Goal: Task Accomplishment & Management: Use online tool/utility

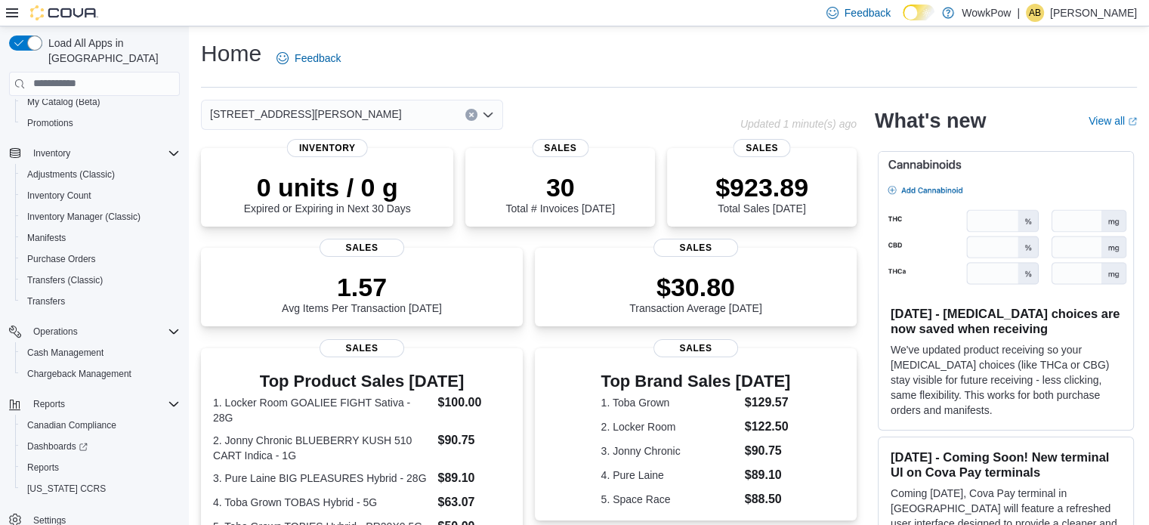
scroll to position [172, 0]
click at [48, 459] on span "Reports" at bounding box center [43, 465] width 32 height 12
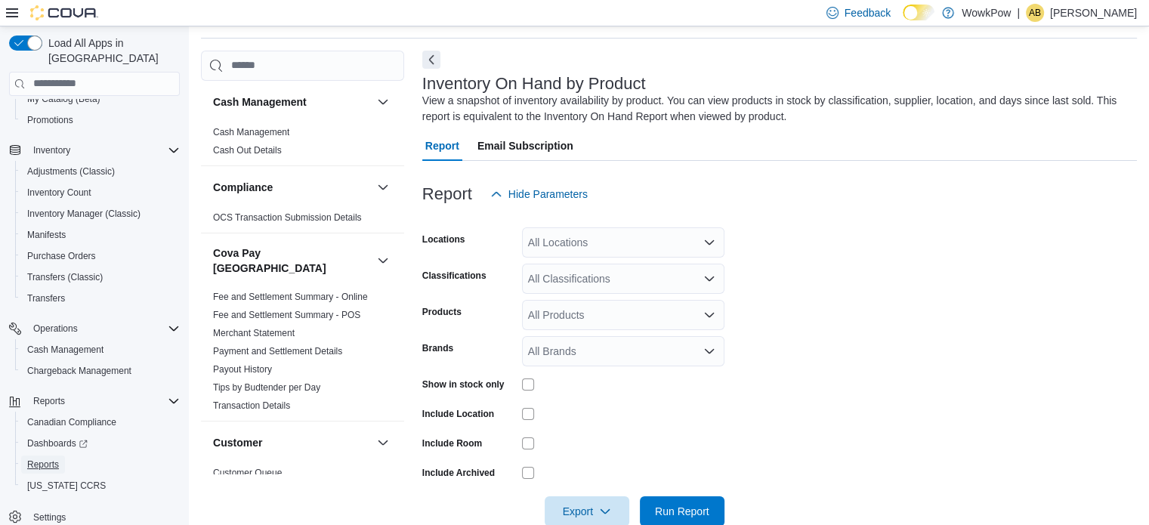
scroll to position [51, 0]
click at [706, 241] on icon "Open list of options" at bounding box center [709, 241] width 12 height 12
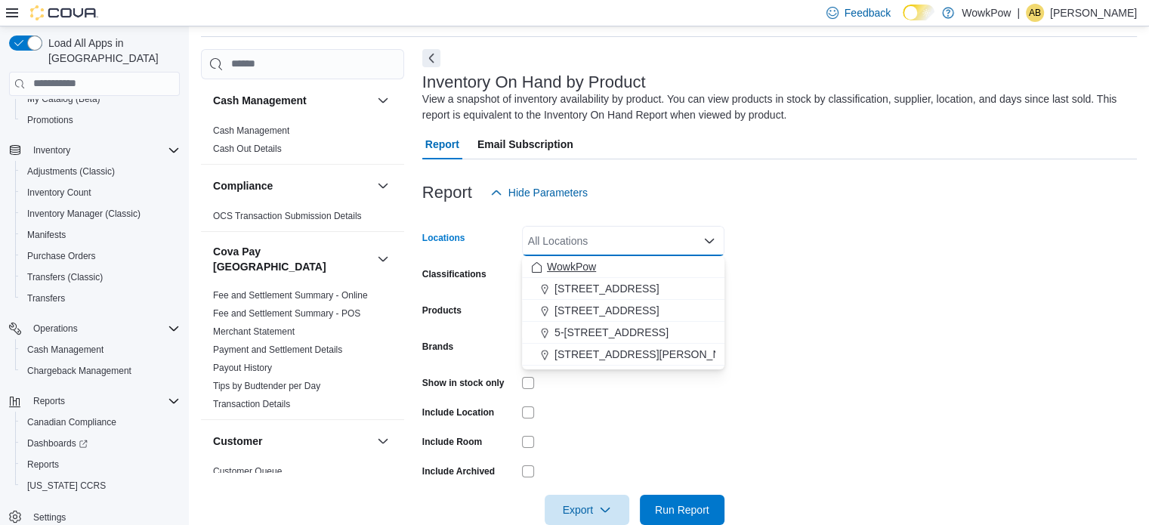
click at [573, 266] on span "WowkPow" at bounding box center [571, 266] width 49 height 15
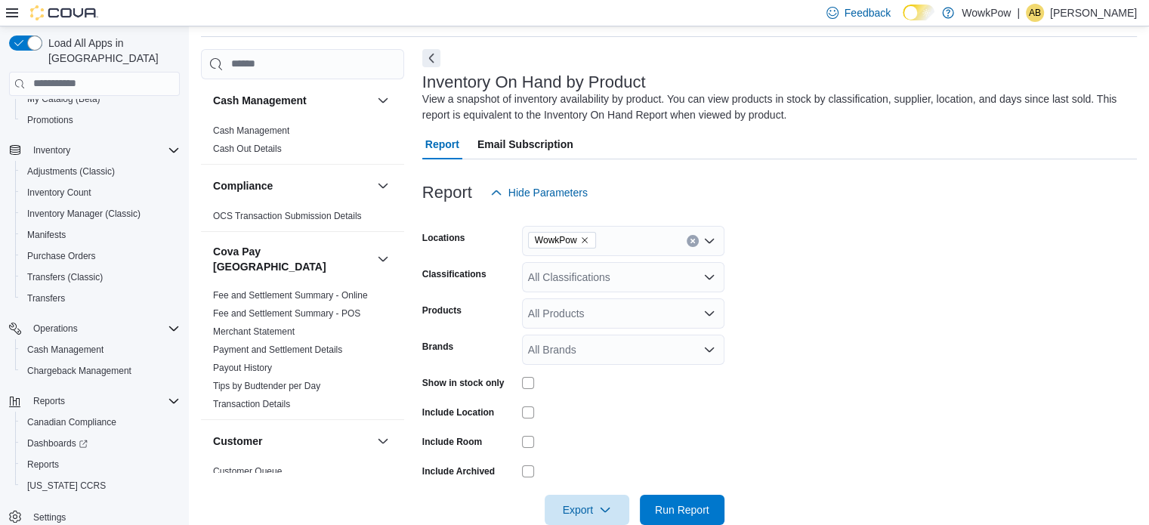
click at [858, 295] on form "Locations WowkPow Classifications All Classifications Products All Products Bra…" at bounding box center [779, 366] width 715 height 317
click at [667, 279] on div "All Classifications" at bounding box center [623, 277] width 203 height 30
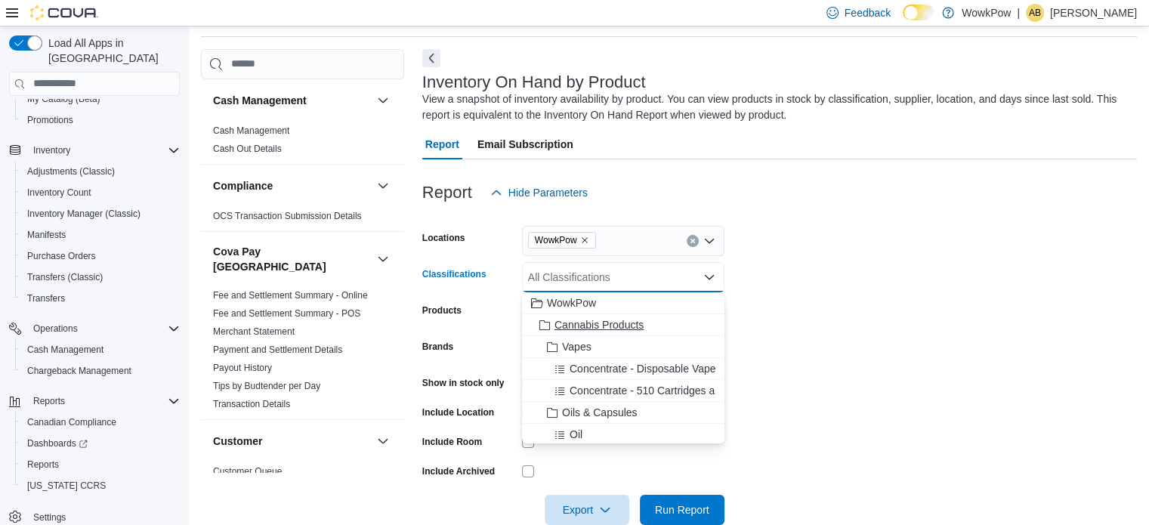
click at [626, 321] on span "Cannabis Products" at bounding box center [599, 324] width 89 height 15
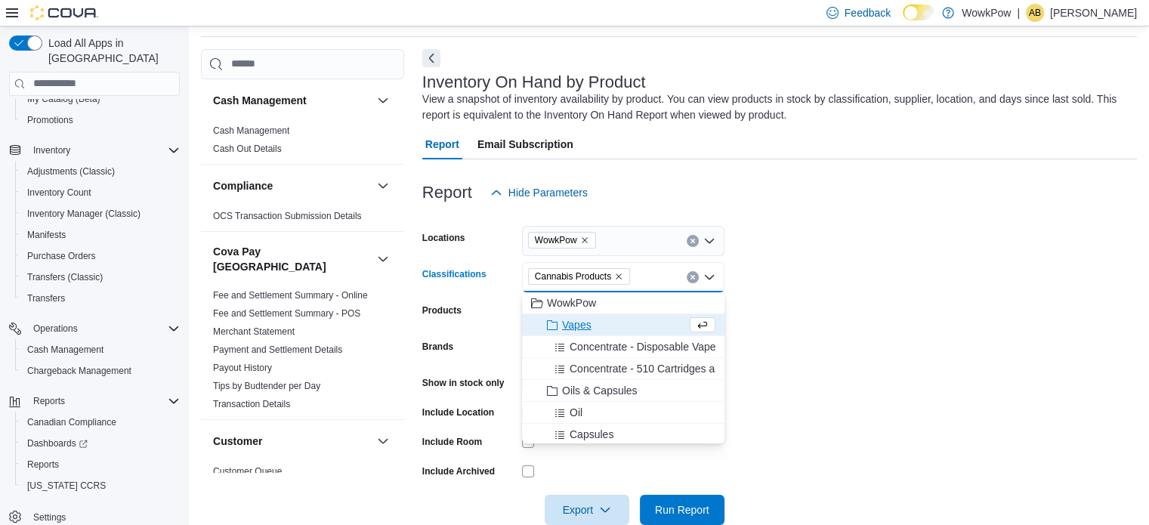
click at [904, 332] on form "Locations WowkPow Classifications Cannabis Products Combo box. Selected. Cannab…" at bounding box center [779, 366] width 715 height 317
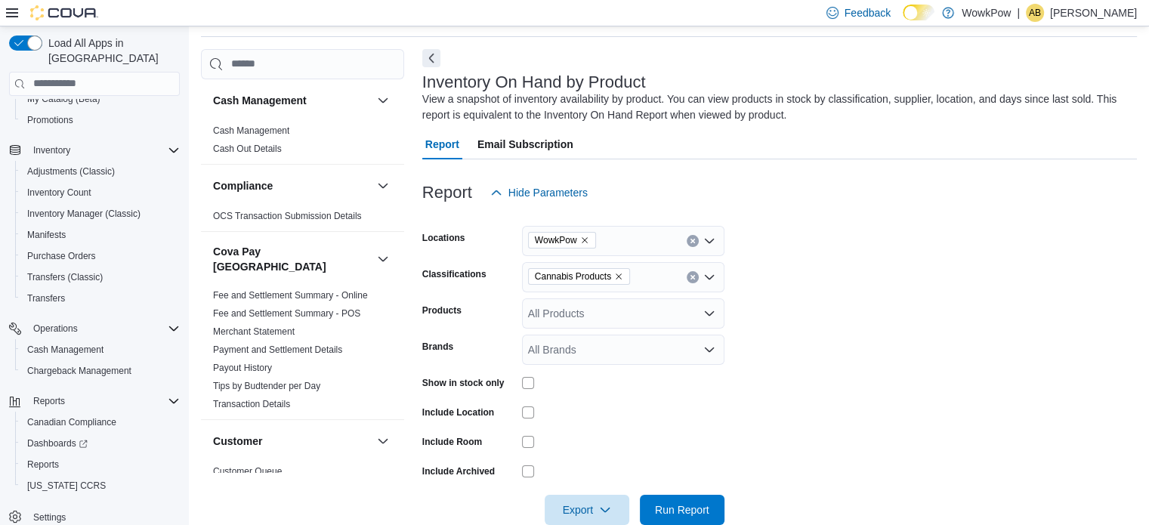
scroll to position [80, 0]
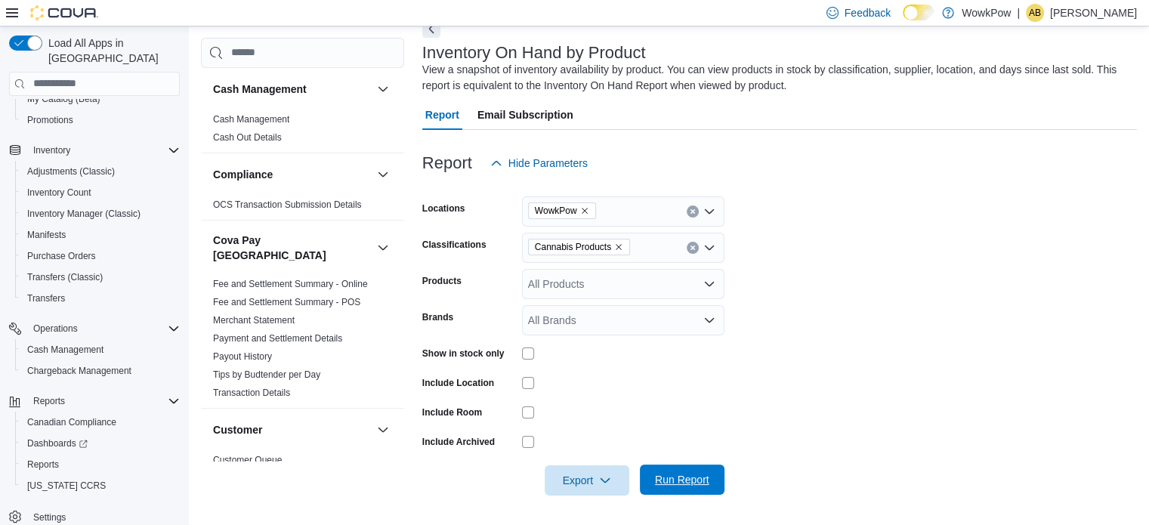
click at [684, 475] on span "Run Report" at bounding box center [682, 479] width 54 height 15
